Goal: Information Seeking & Learning: Learn about a topic

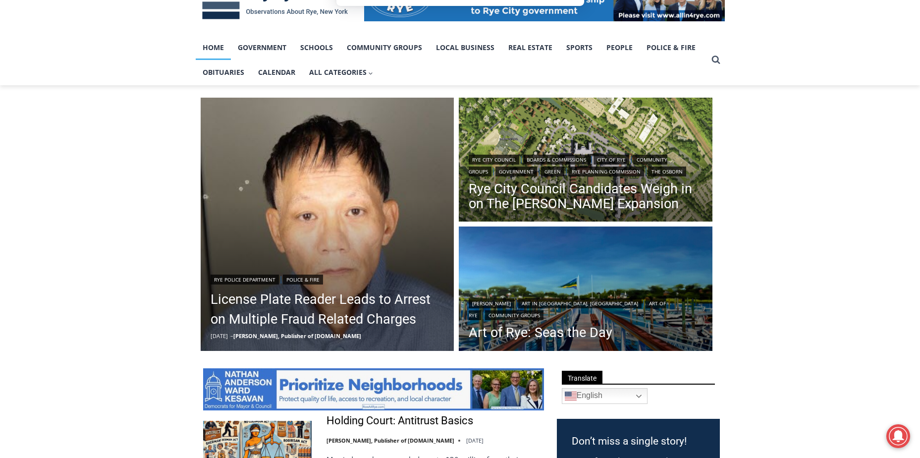
scroll to position [198, 0]
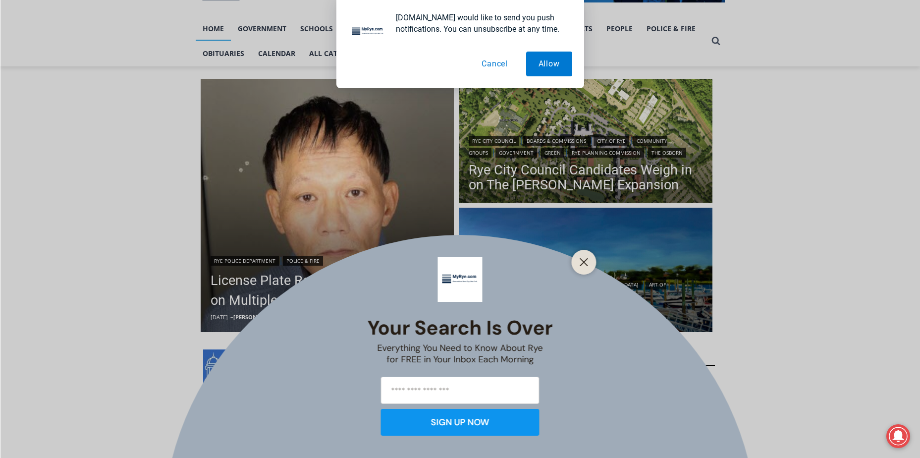
click at [493, 61] on button "Cancel" at bounding box center [494, 64] width 51 height 25
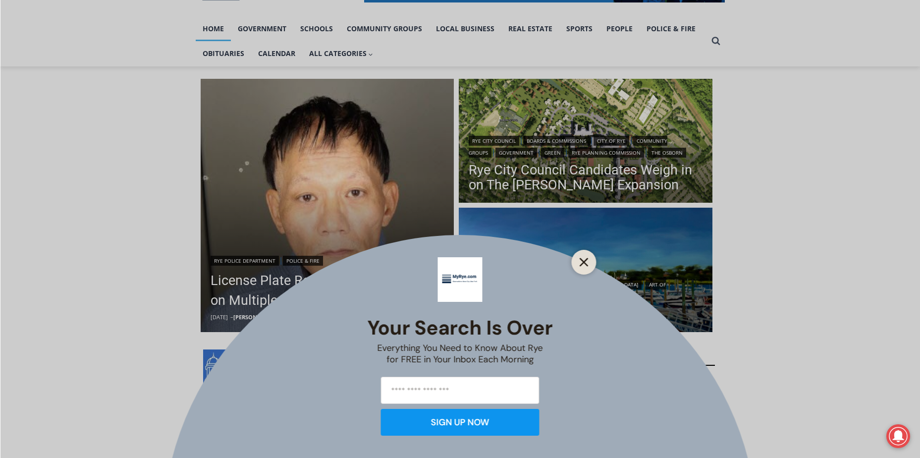
click at [587, 267] on button "Close" at bounding box center [584, 262] width 14 height 14
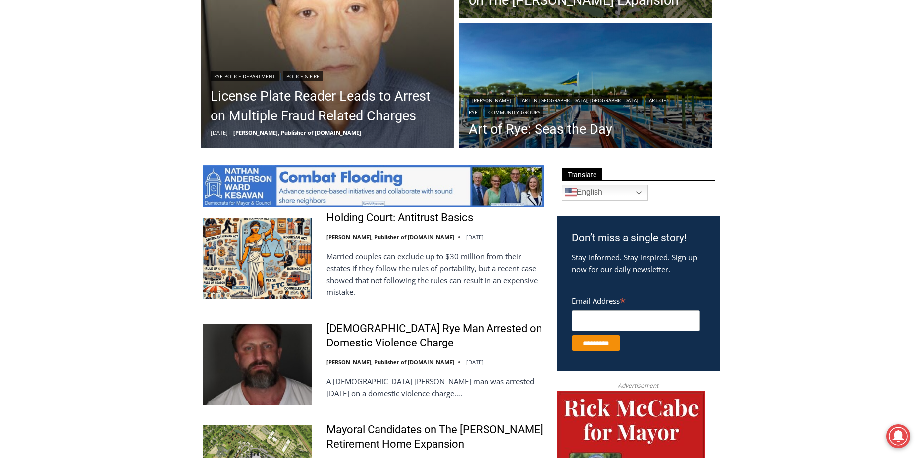
scroll to position [495, 0]
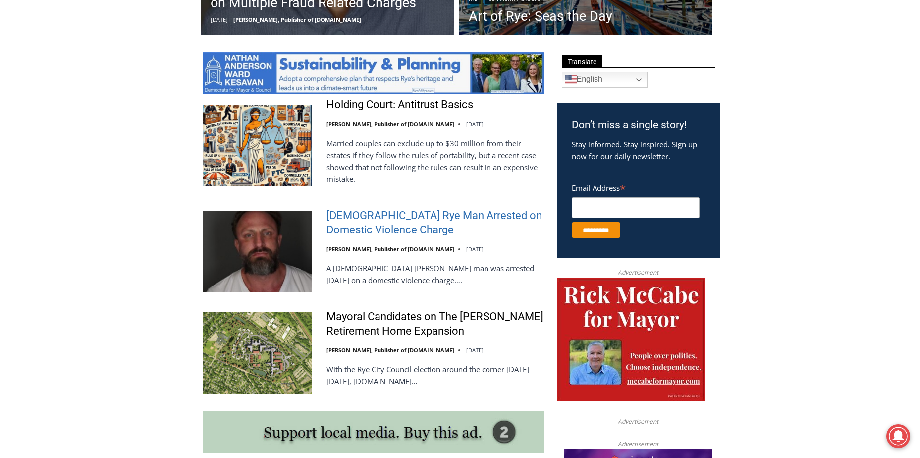
click at [361, 221] on link "[DEMOGRAPHIC_DATA] Rye Man Arrested on Domestic Violence Charge" at bounding box center [434, 222] width 217 height 28
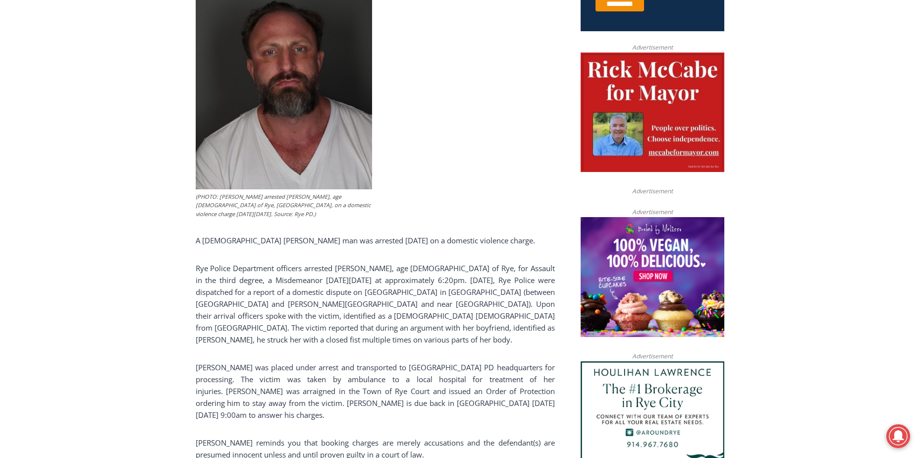
scroll to position [327, 0]
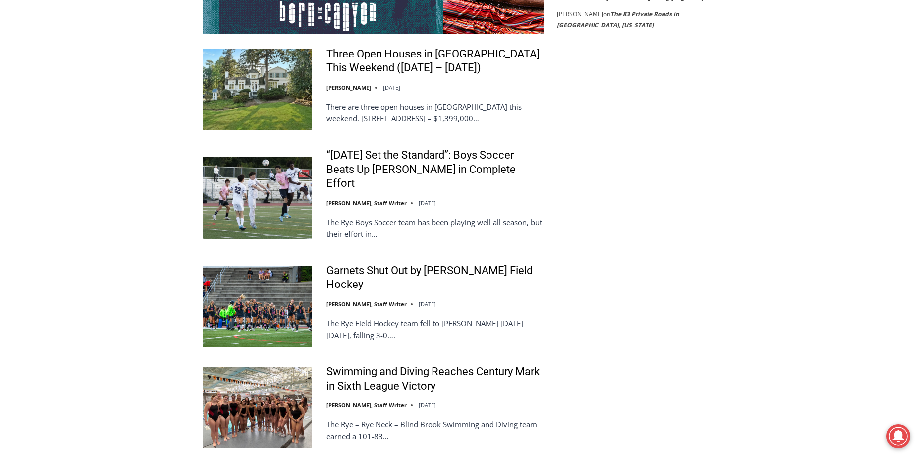
scroll to position [2129, 0]
